Goal: Task Accomplishment & Management: Manage account settings

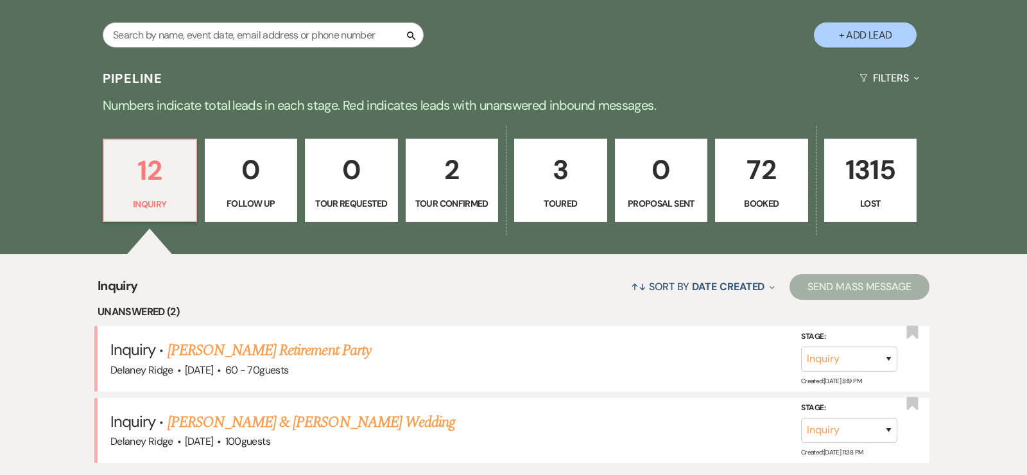
scroll to position [247, 0]
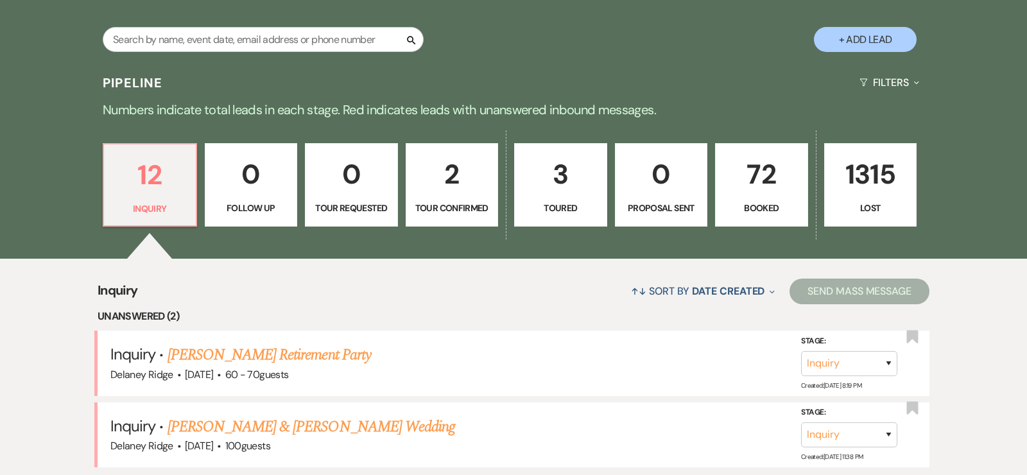
click at [746, 202] on p "Booked" at bounding box center [762, 208] width 76 height 14
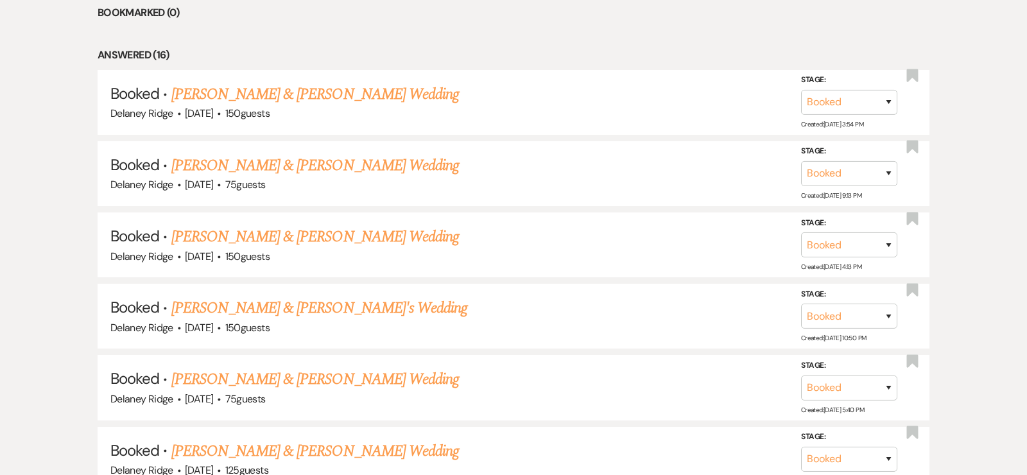
scroll to position [632, 0]
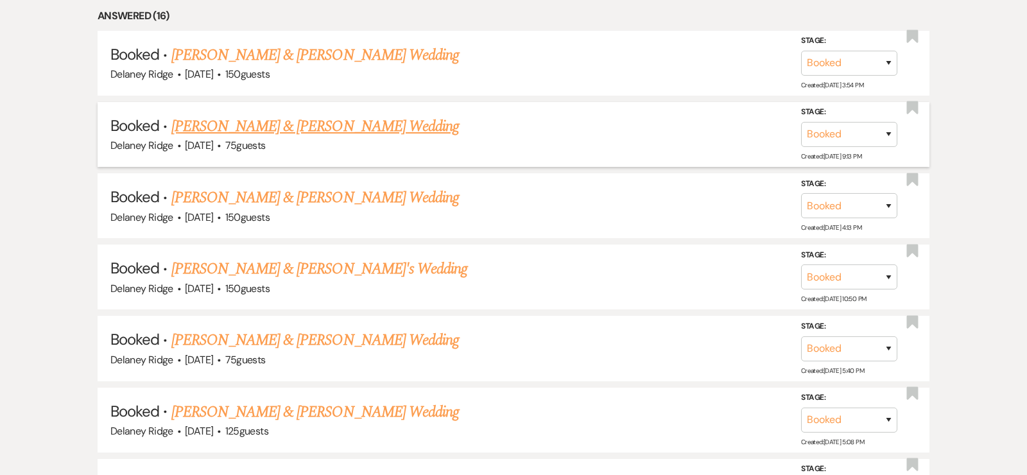
click at [324, 132] on link "[PERSON_NAME] & [PERSON_NAME] Wedding" at bounding box center [315, 126] width 288 height 23
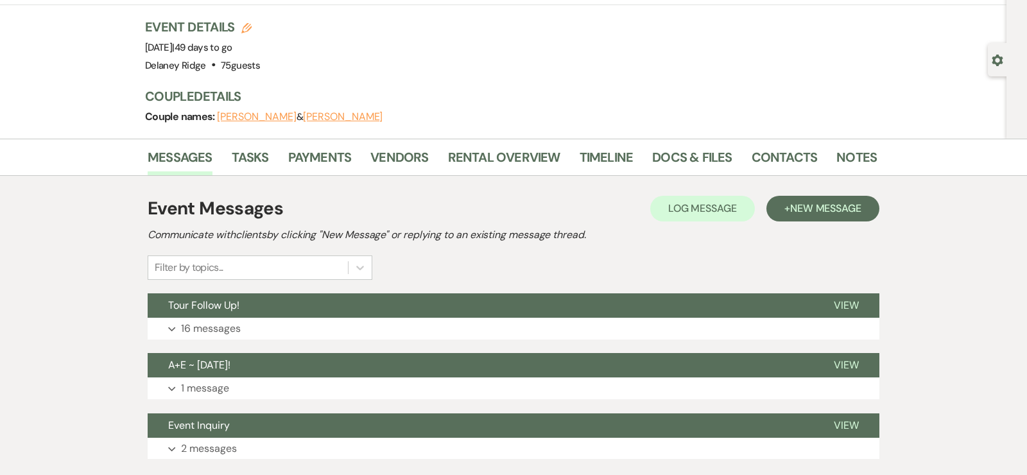
scroll to position [71, 0]
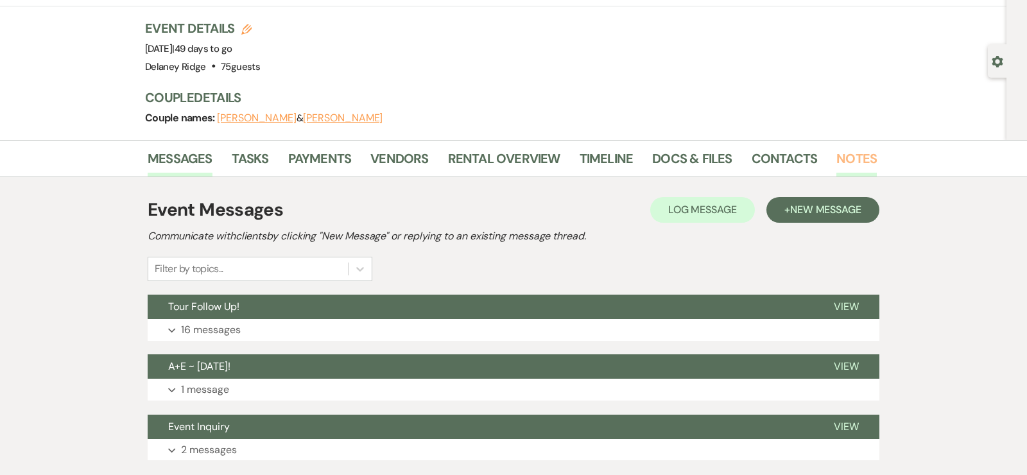
click at [849, 160] on link "Notes" at bounding box center [857, 162] width 40 height 28
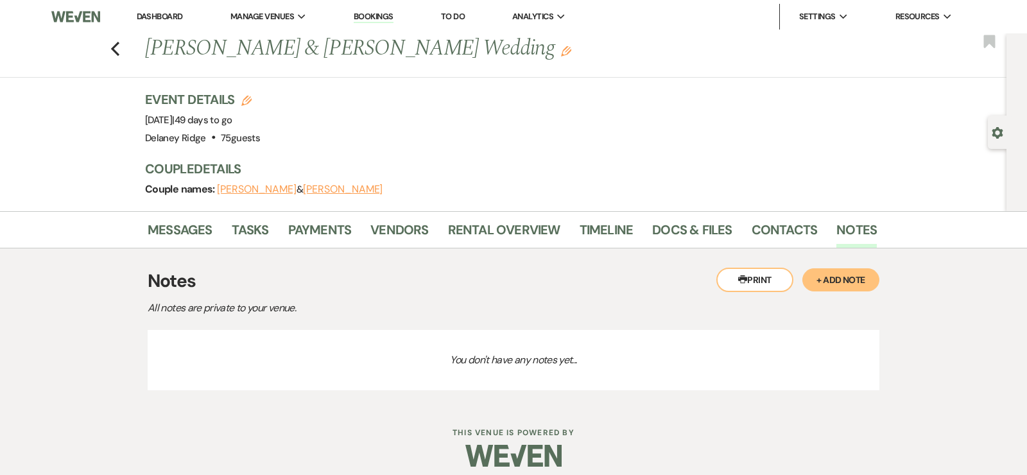
click at [541, 94] on div "Event Details Edit Event Date: [DATE] | 49 days to go Venue: [GEOGRAPHIC_DATA] …" at bounding box center [504, 119] width 719 height 57
click at [114, 51] on use "button" at bounding box center [115, 49] width 8 height 14
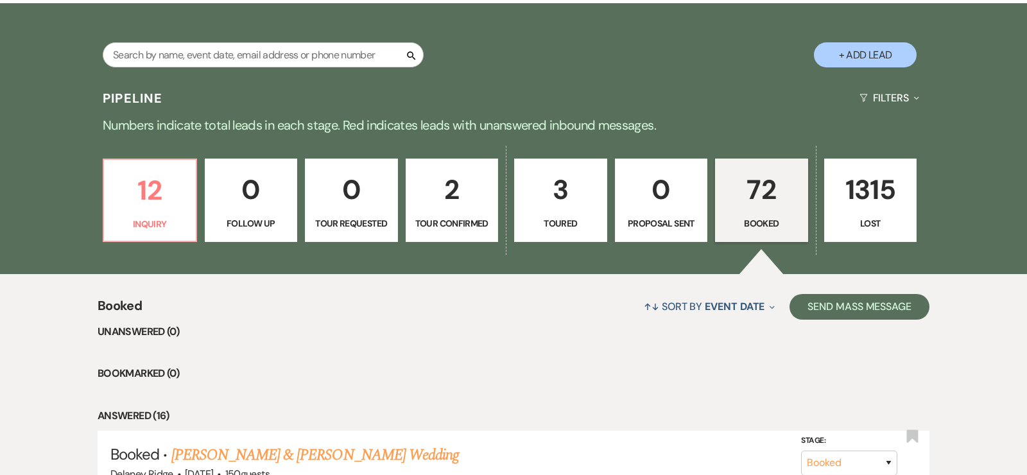
scroll to position [232, 0]
click at [128, 204] on p "12" at bounding box center [150, 190] width 76 height 43
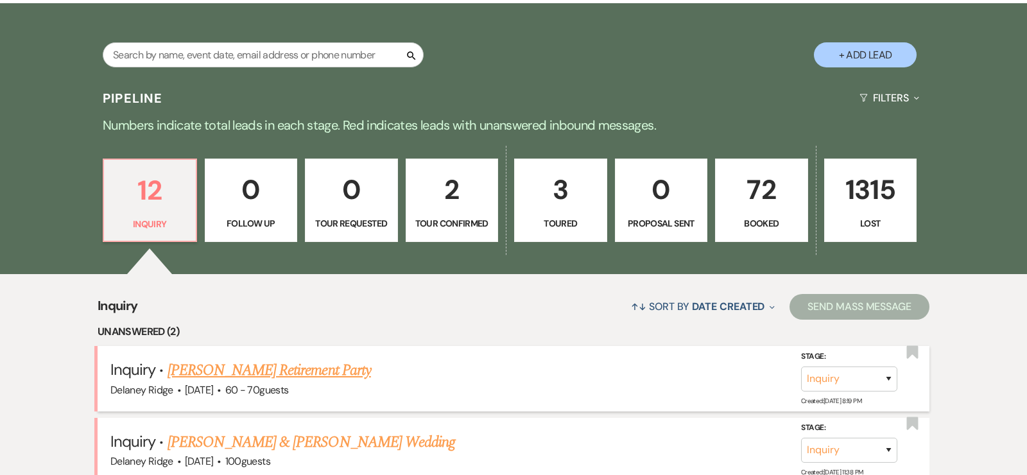
click at [324, 374] on link "[PERSON_NAME] Retirement Party" at bounding box center [270, 370] width 204 height 23
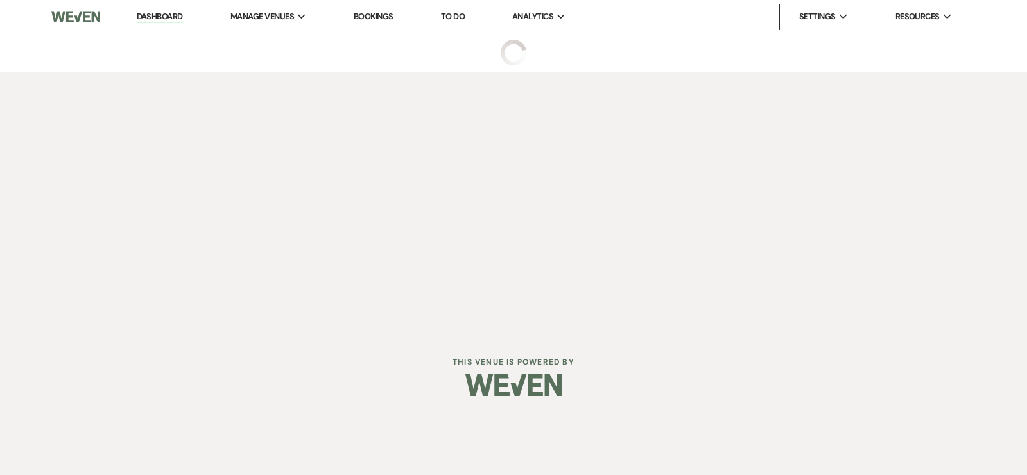
select select "5"
select select "13"
